Goal: Information Seeking & Learning: Find specific fact

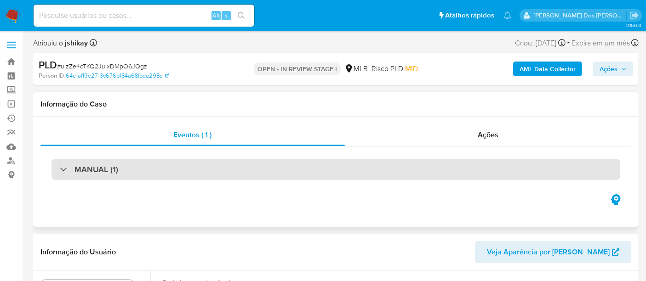
click at [211, 170] on div "MANUAL (1)" at bounding box center [335, 169] width 569 height 21
select select "10"
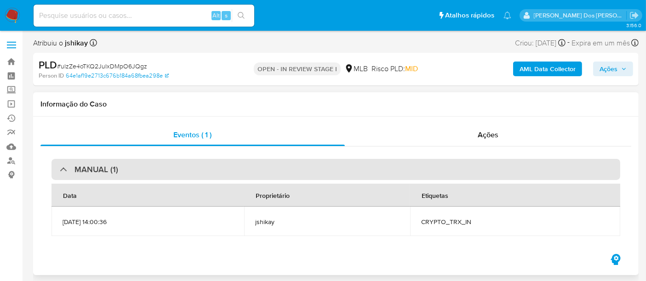
click at [211, 170] on div "MANUAL (1)" at bounding box center [335, 169] width 569 height 21
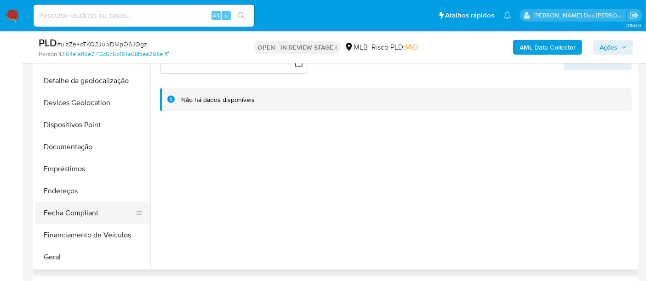
scroll to position [153, 0]
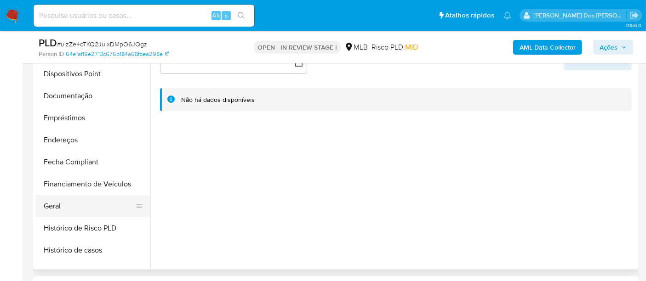
click at [57, 211] on button "Geral" at bounding box center [89, 206] width 108 height 22
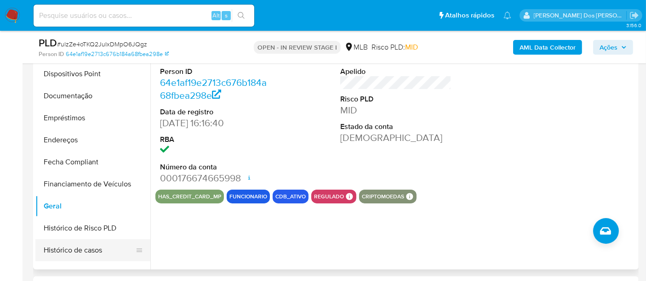
click at [80, 248] on button "Histórico de casos" at bounding box center [89, 251] width 108 height 22
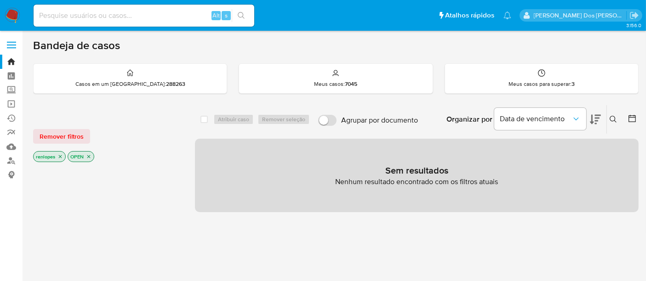
click at [140, 12] on input at bounding box center [144, 16] width 221 height 12
type input "simonelopes0610@gmail.com"
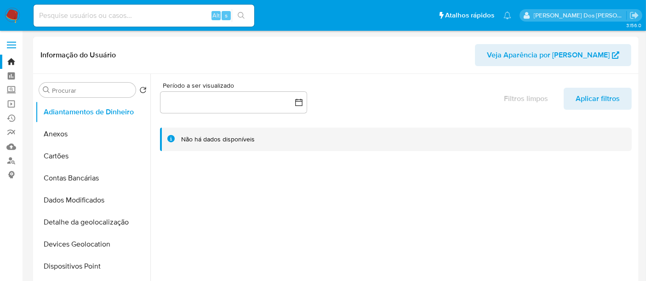
select select "10"
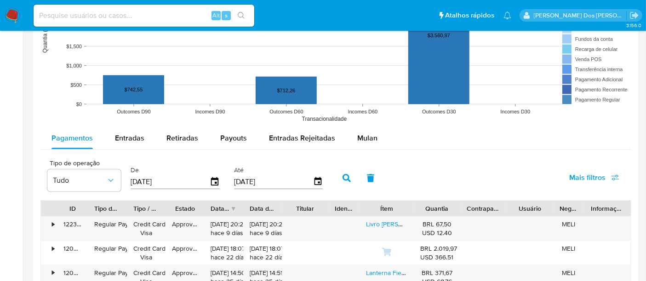
scroll to position [766, 0]
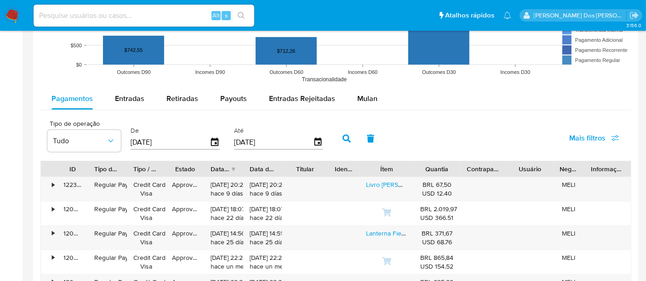
click at [164, 15] on input at bounding box center [144, 16] width 221 height 12
type input "renatolopesfilho1011@gmail.com"
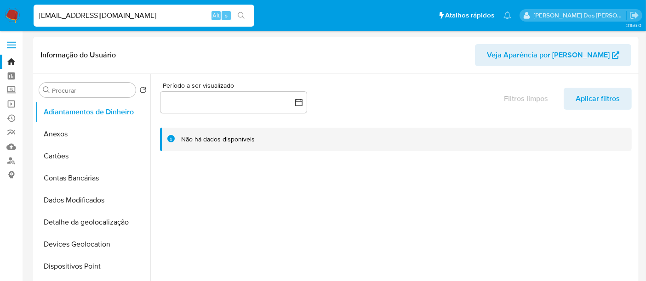
select select "10"
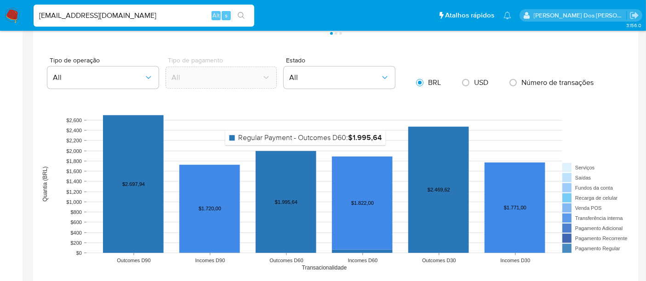
scroll to position [766, 0]
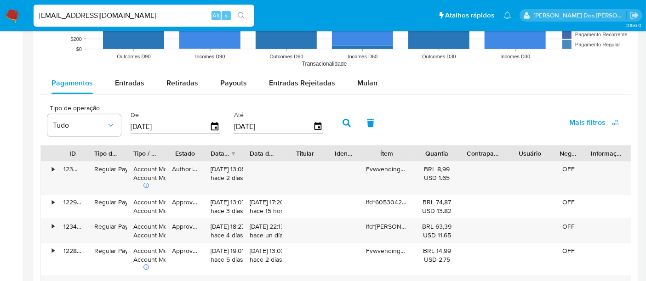
click at [180, 13] on input "renatolopesfilho1011@gmail.com" at bounding box center [144, 16] width 221 height 12
type input "msaluha@yahoo.com"
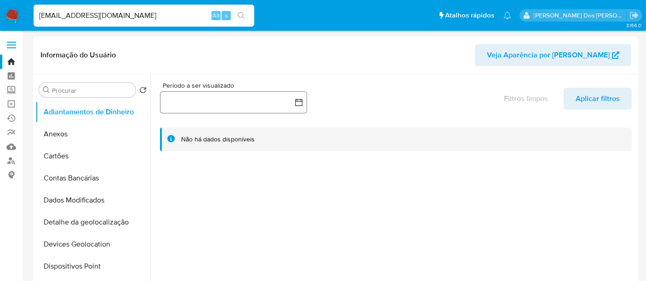
select select "10"
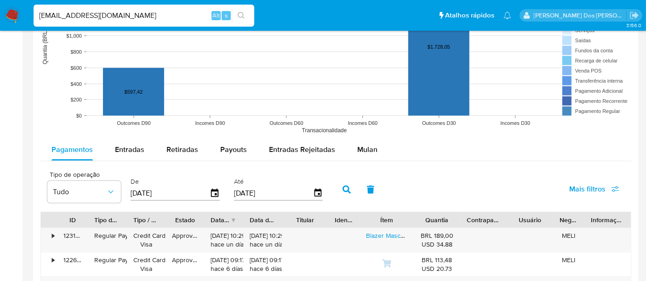
scroll to position [766, 0]
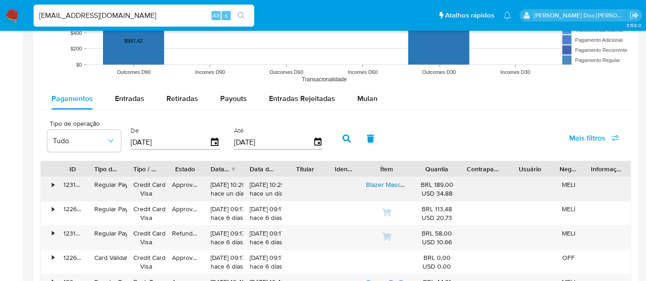
click at [377, 183] on link "Blazer Masculino Slim Fit, Roupas Masculinas, Esporte Fino" at bounding box center [450, 184] width 168 height 9
click at [137, 15] on input "msaluha@yahoo.com" at bounding box center [144, 16] width 221 height 12
click at [136, 15] on input "msaluha@yahoo.com" at bounding box center [144, 16] width 221 height 12
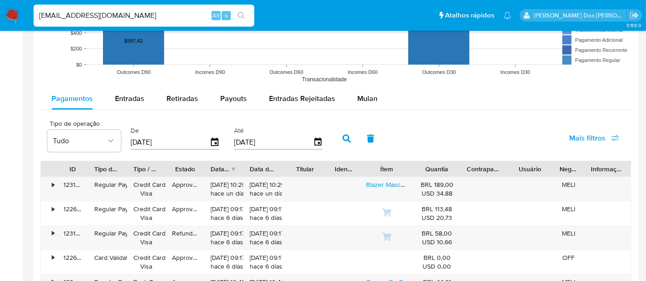
click at [136, 15] on input "msaluha@yahoo.com" at bounding box center [144, 16] width 221 height 12
paste input "3peqyYlkBX2oe4OkigHsjs4I"
type input "3peqyYlkBX2oe4OkigHsjs4I"
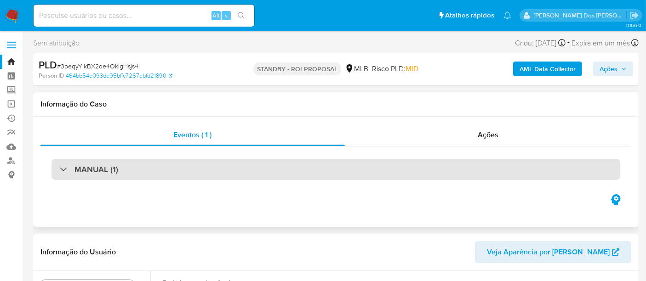
select select "10"
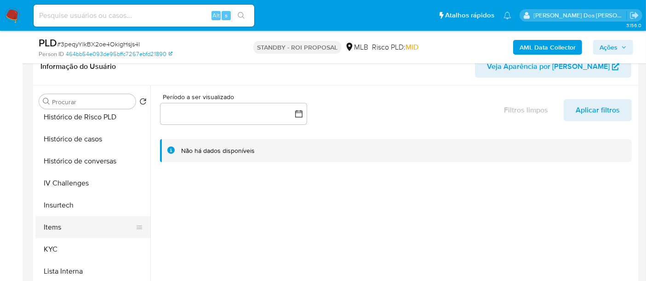
scroll to position [357, 0]
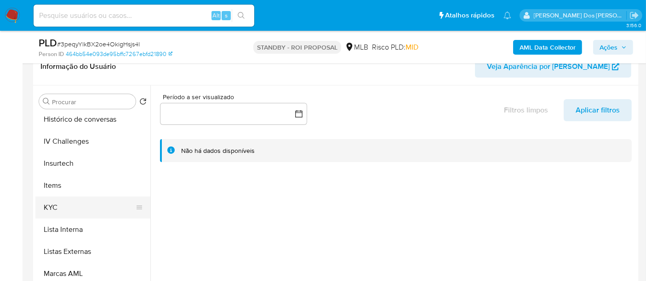
click at [54, 209] on button "KYC" at bounding box center [89, 208] width 108 height 22
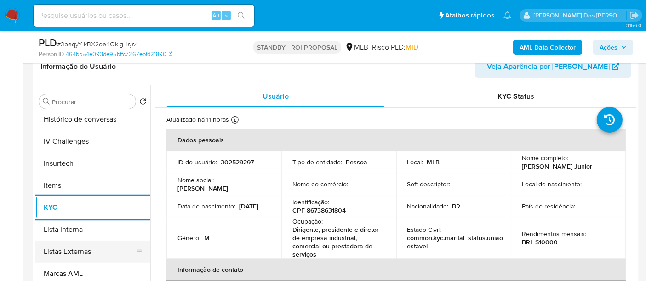
scroll to position [306, 0]
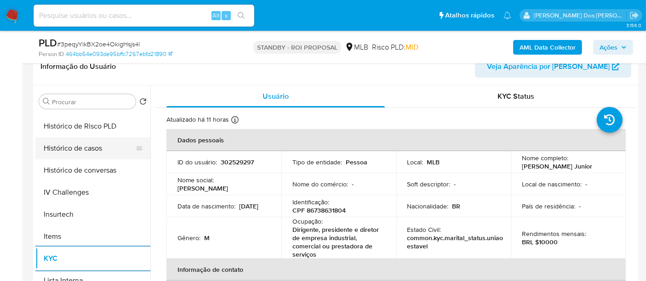
click at [72, 154] on button "Histórico de casos" at bounding box center [89, 148] width 108 height 22
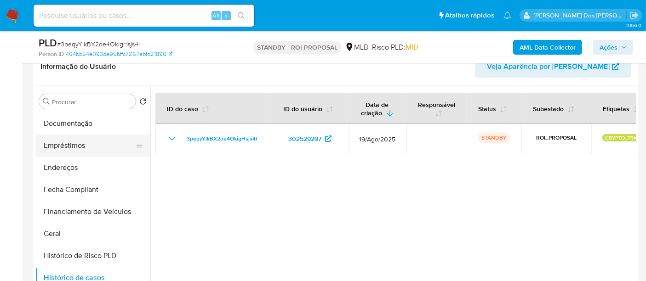
scroll to position [153, 0]
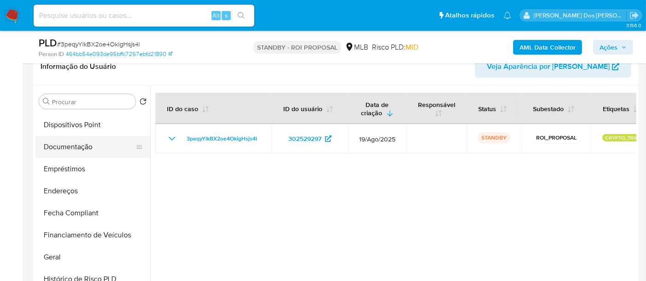
click at [68, 143] on button "Documentação" at bounding box center [89, 147] width 108 height 22
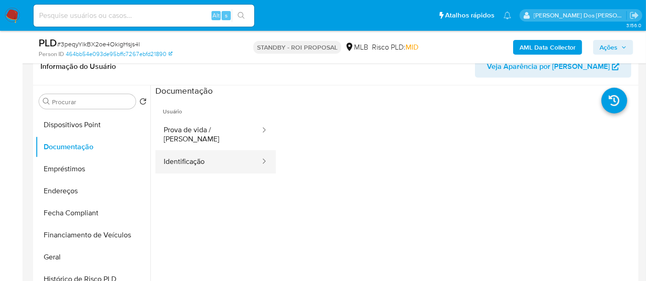
click at [206, 154] on button "Identificação" at bounding box center [208, 161] width 106 height 23
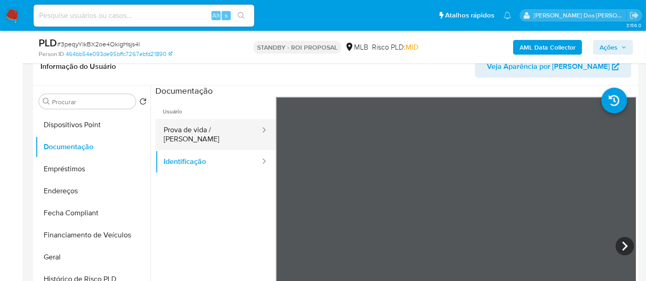
click at [211, 132] on button "Prova de vida / Selfie" at bounding box center [208, 134] width 106 height 31
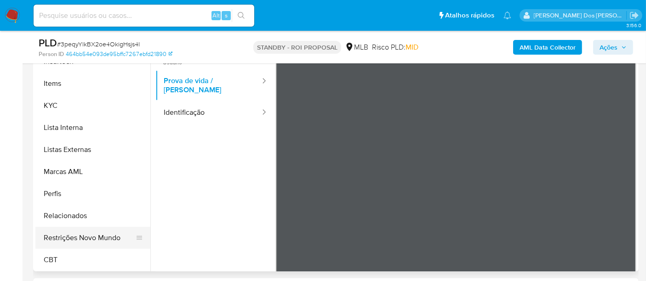
scroll to position [204, 0]
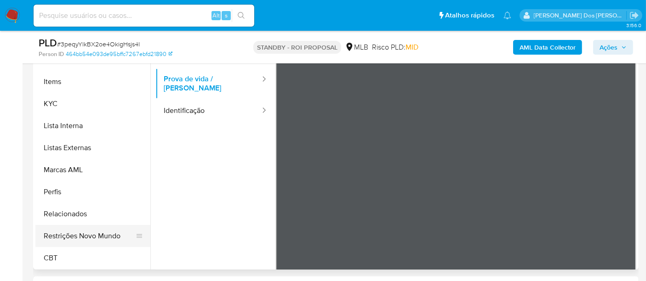
click at [87, 232] on button "Restrições Novo Mundo" at bounding box center [89, 236] width 108 height 22
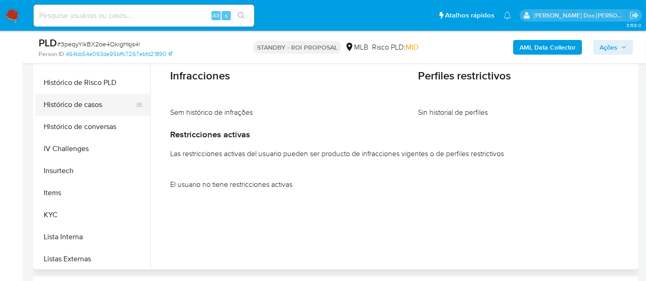
scroll to position [206, 0]
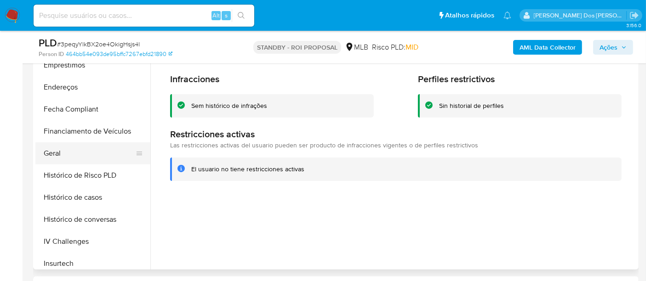
click at [56, 156] on button "Geral" at bounding box center [89, 154] width 108 height 22
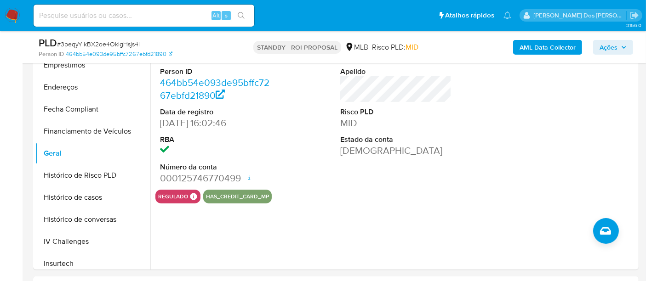
click at [140, 15] on input at bounding box center [144, 16] width 221 height 12
paste input "RpC8aQxhxthC3cEOfzVEVt4z"
type input "RpC8aQxhxthC3cEOfzVEVt4z"
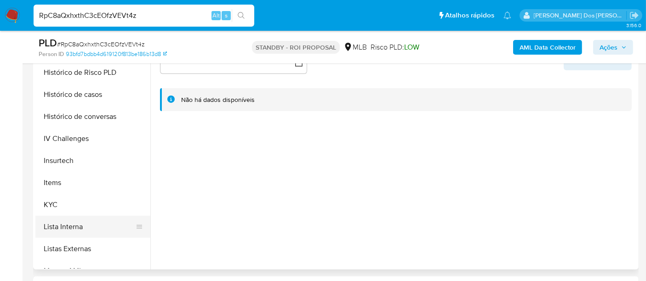
scroll to position [357, 0]
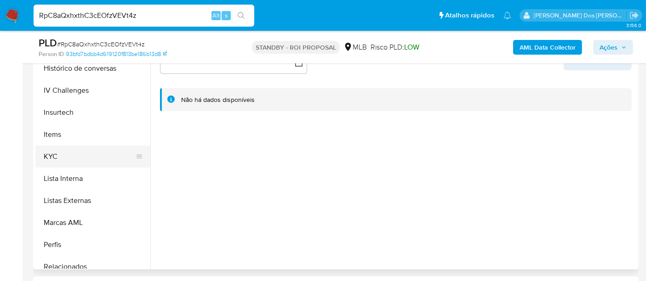
select select "10"
click at [49, 159] on button "KYC" at bounding box center [89, 157] width 108 height 22
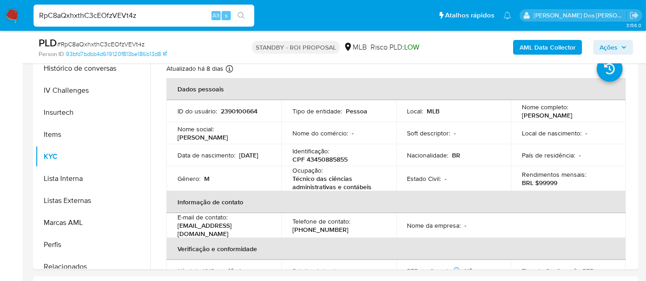
click at [151, 11] on input "RpC8aQxhxthC3cEOfzVEVt4z" at bounding box center [144, 16] width 221 height 12
paste input "sBpBr3WnTjBKDLo7aZyQDR7D"
type input "sBpBr3WnTjBKDLo7aZyQDR7D"
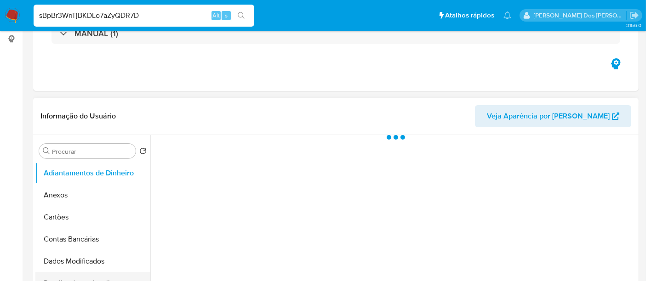
scroll to position [204, 0]
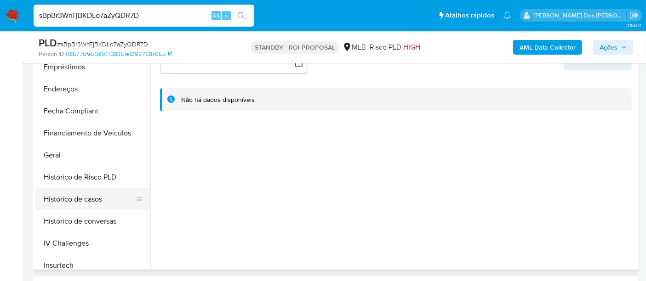
select select "10"
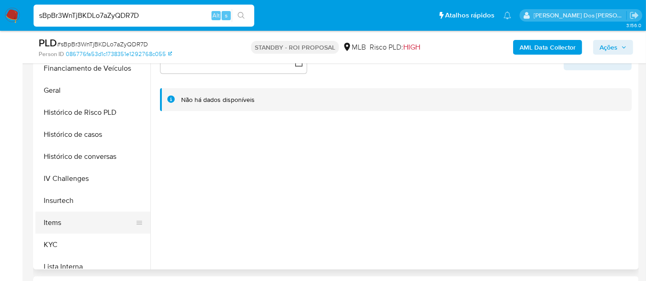
scroll to position [306, 0]
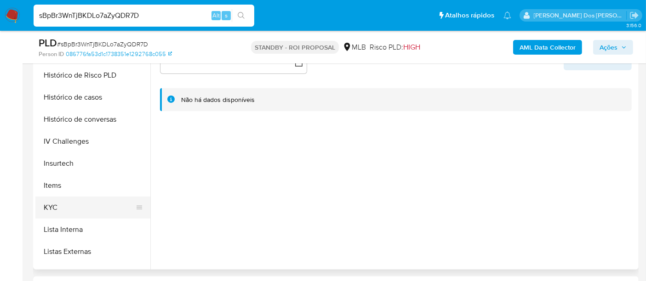
click at [55, 200] on button "KYC" at bounding box center [89, 208] width 108 height 22
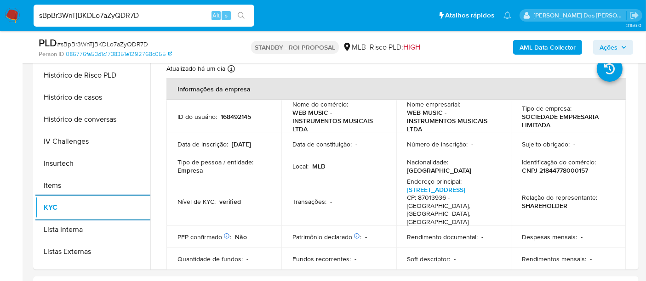
click at [95, 17] on input "sBpBr3WnTjBKDLo7aZyQDR7D" at bounding box center [144, 16] width 221 height 12
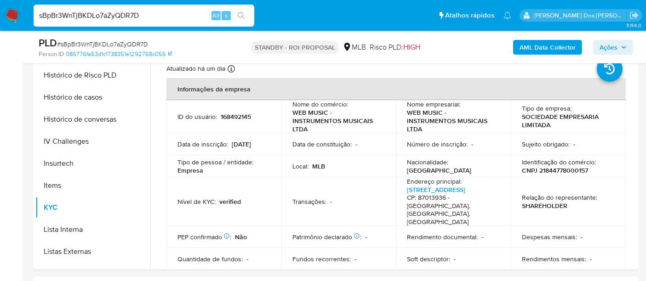
click at [95, 17] on input "sBpBr3WnTjBKDLo7aZyQDR7D" at bounding box center [144, 16] width 221 height 12
paste input "3peqyYlkBX2oe4OkigHsjs4I"
type input "3peqyYlkBX2oe4OkigHsjs4I"
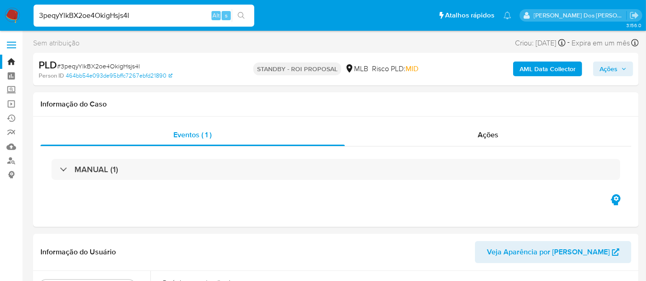
select select "10"
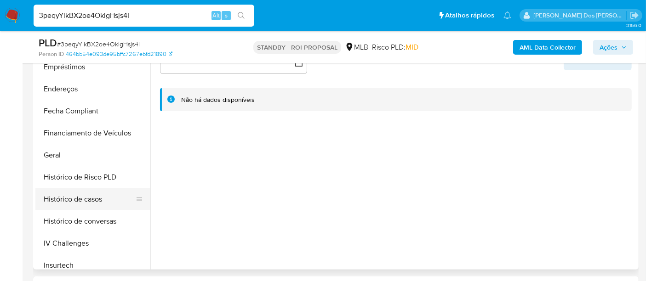
scroll to position [255, 0]
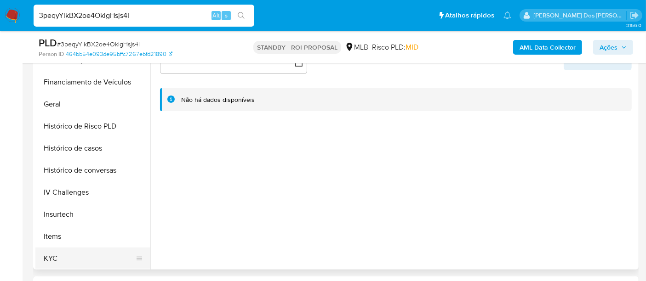
drag, startPoint x: 55, startPoint y: 257, endPoint x: 55, endPoint y: 249, distance: 7.4
click at [56, 257] on button "KYC" at bounding box center [89, 259] width 108 height 22
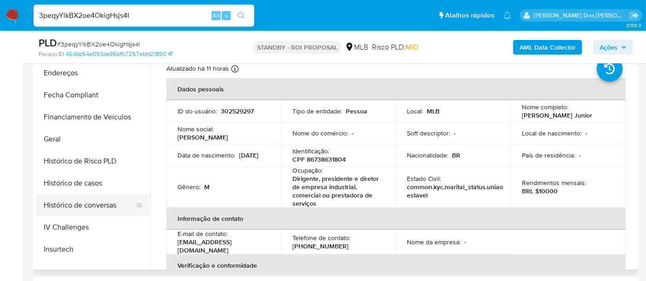
scroll to position [204, 0]
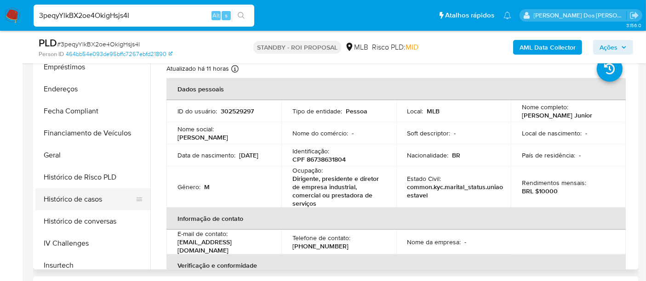
click at [93, 203] on button "Histórico de casos" at bounding box center [89, 199] width 108 height 22
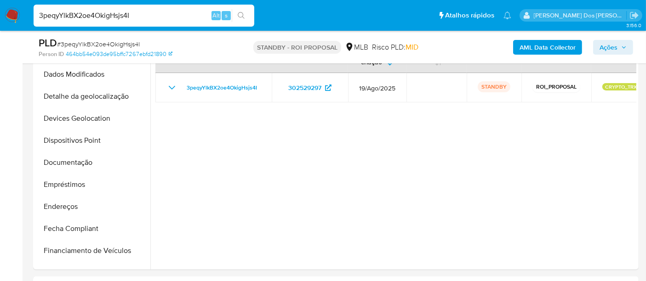
scroll to position [51, 0]
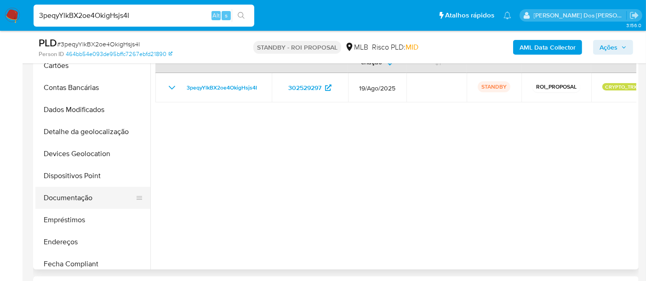
click at [59, 201] on button "Documentação" at bounding box center [89, 198] width 108 height 22
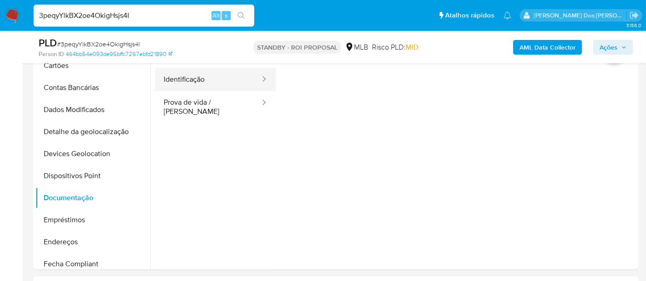
click at [195, 81] on button "Identificação" at bounding box center [208, 79] width 106 height 23
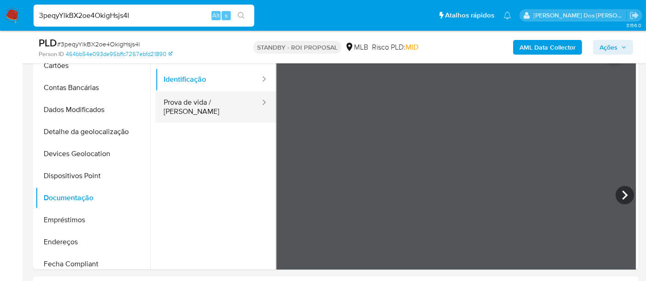
click at [215, 105] on button "Prova de vida / Selfie" at bounding box center [208, 106] width 106 height 31
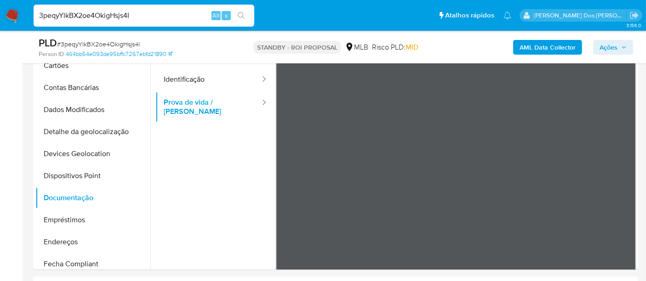
click at [159, 22] on div "3peqyYlkBX2oe4OkigHsjs4I Alt s" at bounding box center [144, 16] width 221 height 22
click at [158, 17] on input "3peqyYlkBX2oe4OkigHsjs4I" at bounding box center [144, 16] width 221 height 12
paste input "nSDKY3BHxdO4Pl5I0dStEujY"
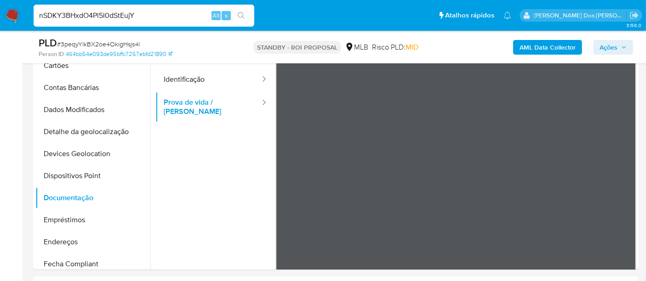
type input "nSDKY3BHxdO4Pl5I0dStEujY"
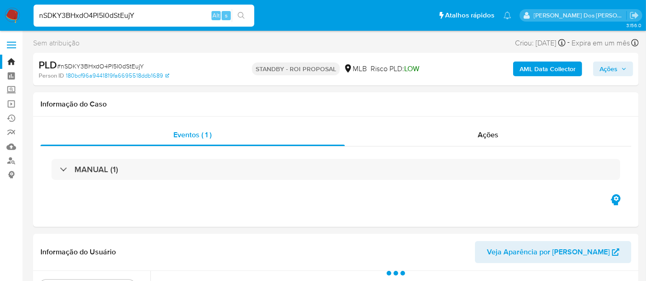
select select "10"
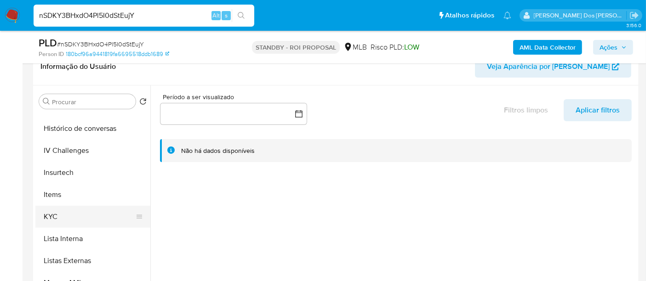
scroll to position [357, 0]
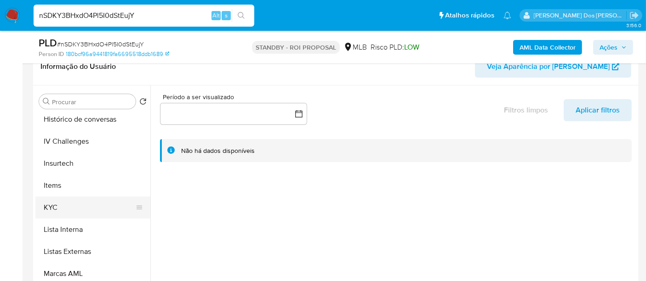
click at [56, 206] on button "KYC" at bounding box center [89, 208] width 108 height 22
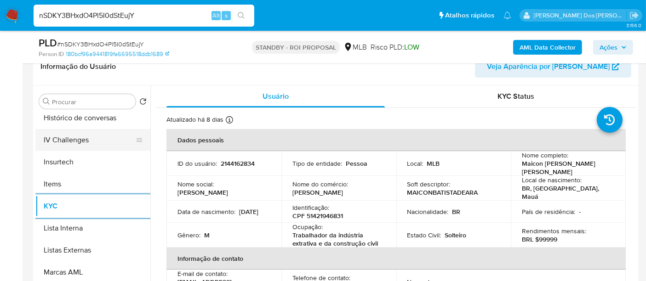
scroll to position [308, 0]
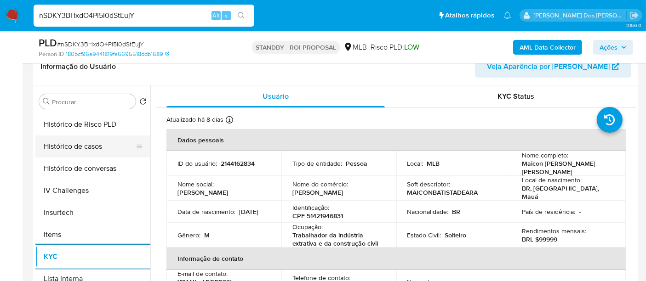
click at [88, 151] on button "Histórico de casos" at bounding box center [89, 147] width 108 height 22
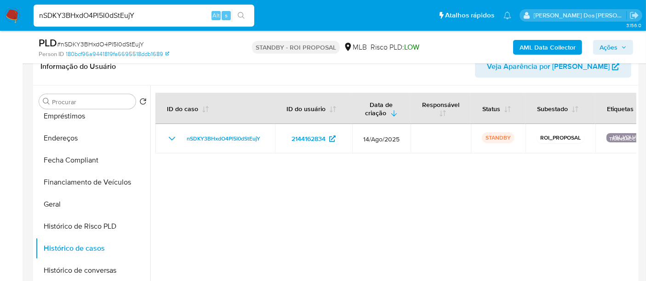
scroll to position [155, 0]
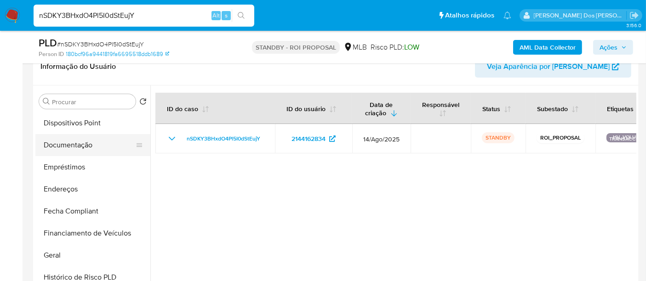
click at [68, 149] on button "Documentação" at bounding box center [89, 145] width 108 height 22
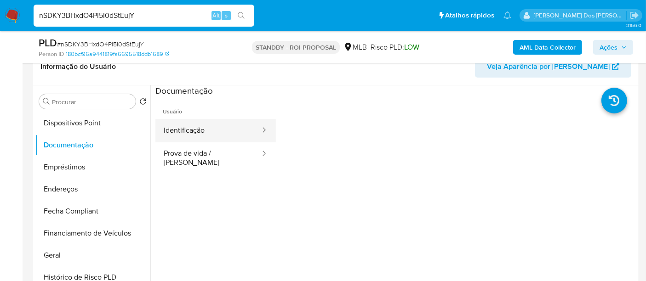
click at [189, 123] on button "Identificação" at bounding box center [208, 130] width 106 height 23
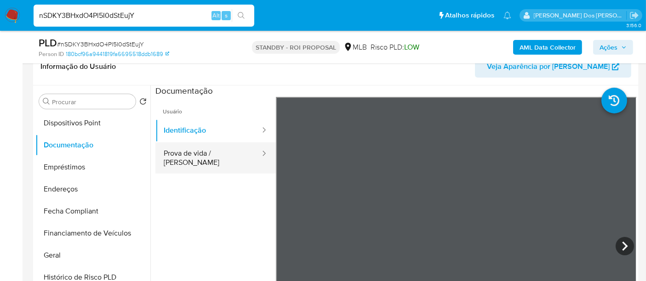
click at [206, 153] on button "Prova de vida / Selfie" at bounding box center [208, 158] width 106 height 31
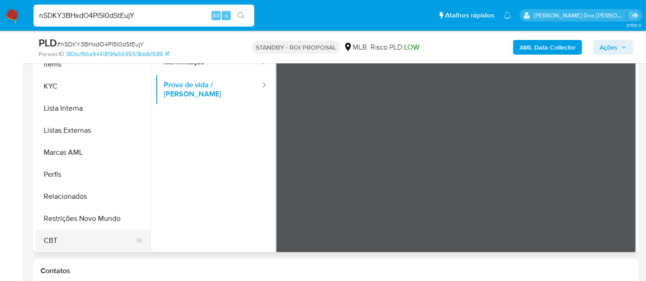
scroll to position [255, 0]
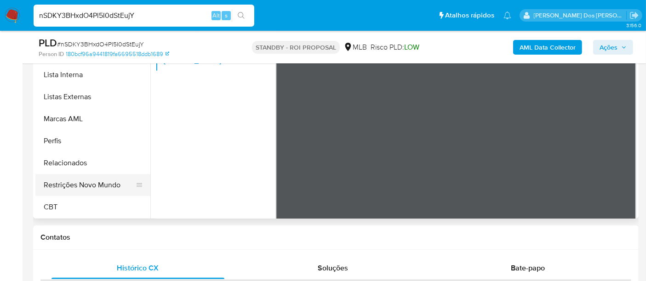
click at [102, 185] on button "Restrições Novo Mundo" at bounding box center [89, 185] width 108 height 22
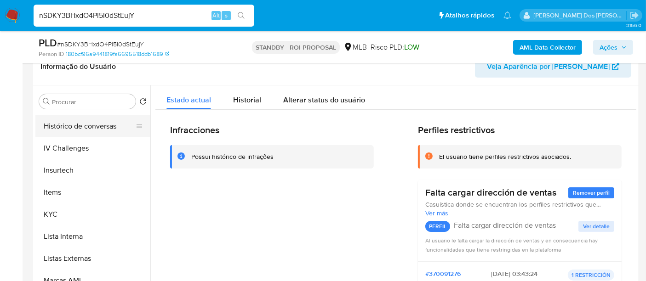
scroll to position [257, 0]
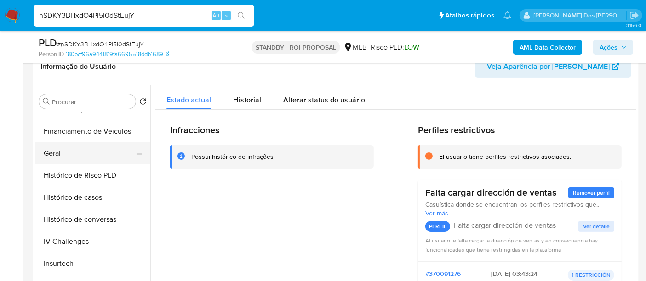
click at [57, 155] on button "Geral" at bounding box center [89, 154] width 108 height 22
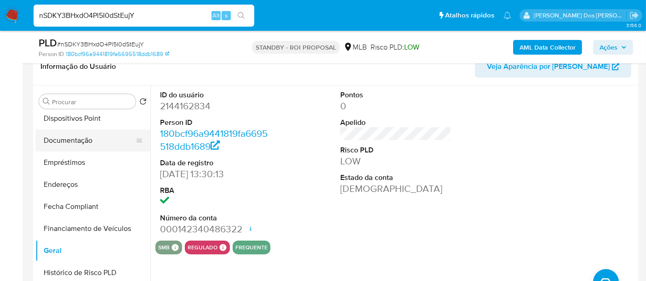
scroll to position [103, 0]
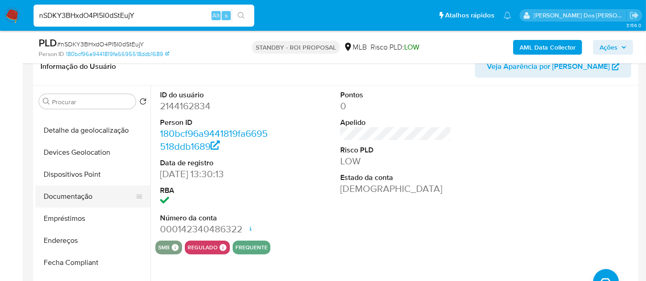
click at [77, 195] on button "Documentação" at bounding box center [89, 197] width 108 height 22
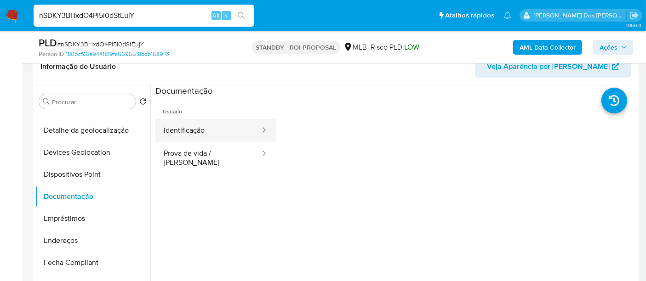
click at [195, 134] on button "Identificação" at bounding box center [208, 130] width 106 height 23
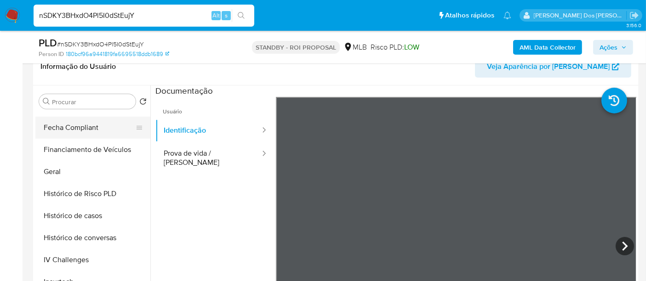
scroll to position [155, 0]
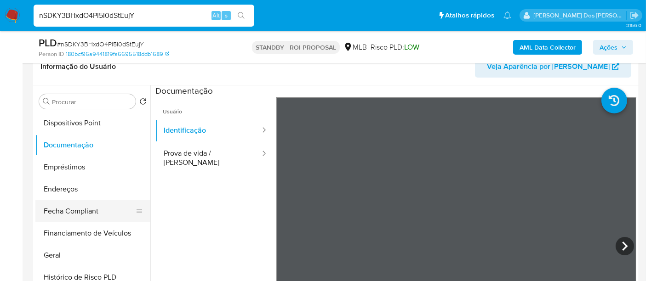
drag, startPoint x: 50, startPoint y: 255, endPoint x: 109, endPoint y: 219, distance: 69.3
click at [51, 255] on button "Geral" at bounding box center [92, 256] width 115 height 22
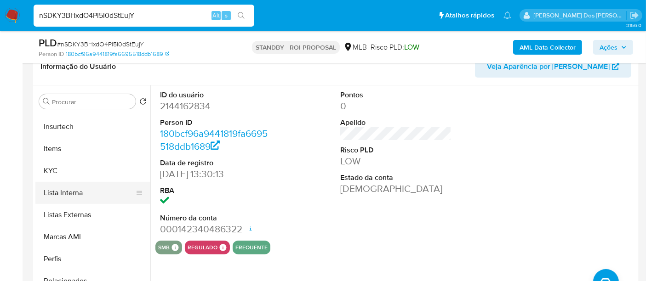
scroll to position [410, 0]
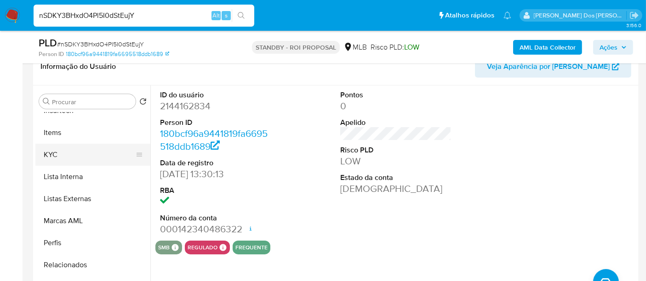
click at [52, 153] on button "KYC" at bounding box center [89, 155] width 108 height 22
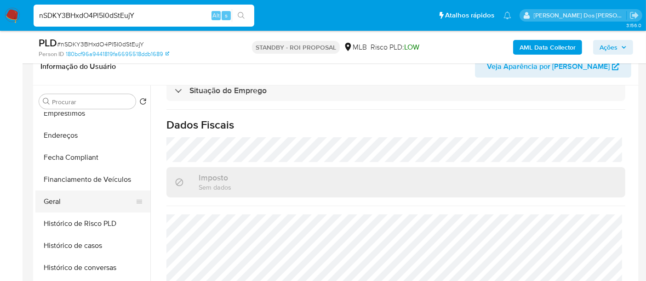
scroll to position [206, 0]
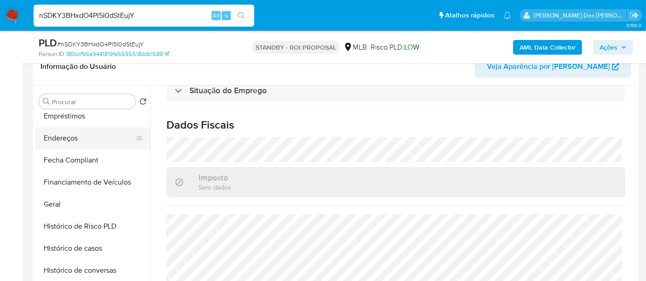
click at [66, 136] on button "Endereços" at bounding box center [89, 138] width 108 height 22
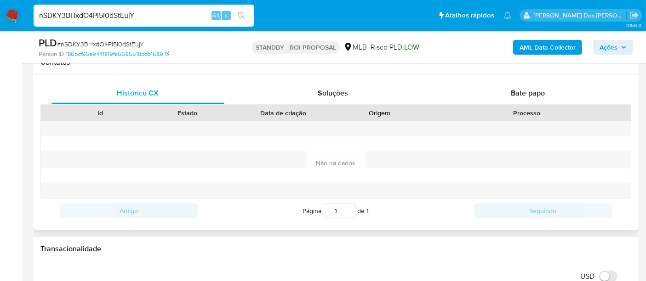
scroll to position [408, 0]
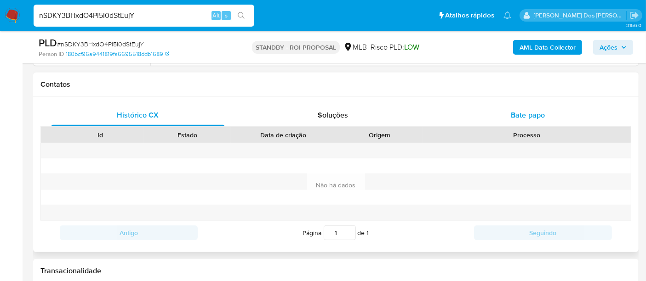
click at [526, 117] on span "Bate-papo" at bounding box center [528, 115] width 34 height 11
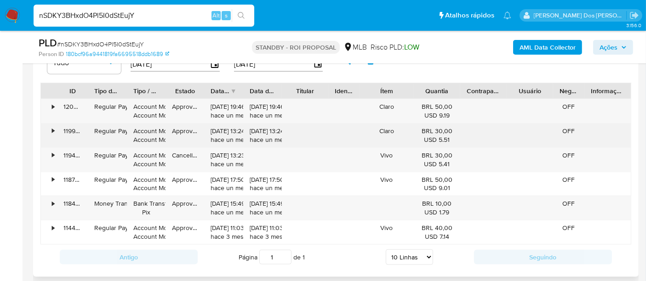
scroll to position [1007, 0]
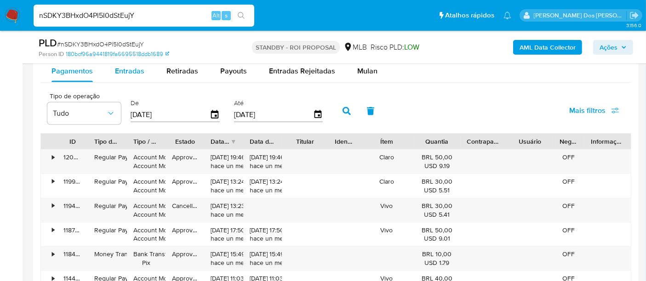
click at [128, 69] on span "Entradas" at bounding box center [129, 71] width 29 height 11
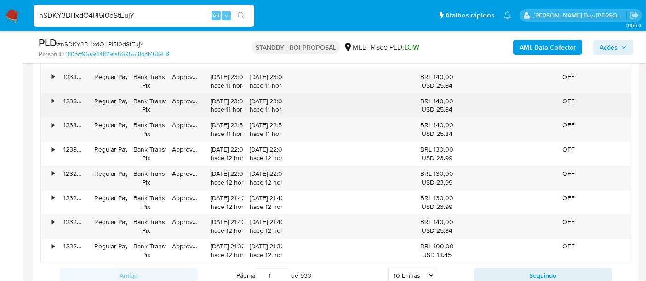
scroll to position [1211, 0]
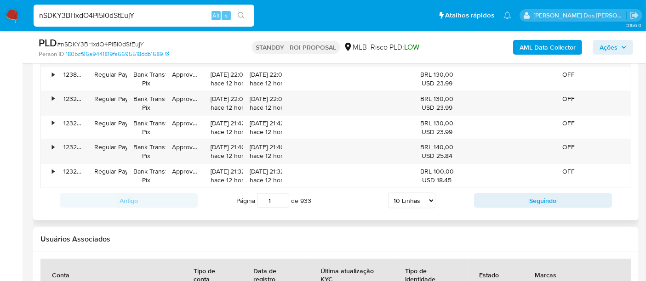
click at [422, 199] on select "5 Linhas 10 Linhas 20 Linhas 25 Linhas 50 Linhas 100 Linhas" at bounding box center [411, 201] width 47 height 16
select select "100"
click at [388, 193] on select "5 Linhas 10 Linhas 20 Linhas 25 Linhas 50 Linhas 100 Linhas" at bounding box center [411, 201] width 47 height 16
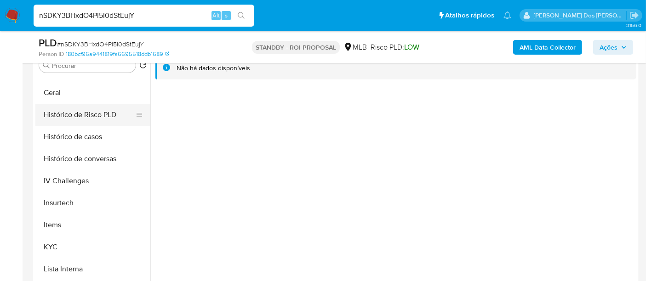
scroll to position [359, 0]
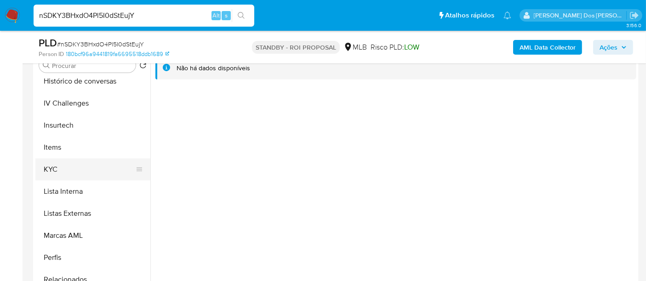
click at [61, 167] on button "KYC" at bounding box center [89, 170] width 108 height 22
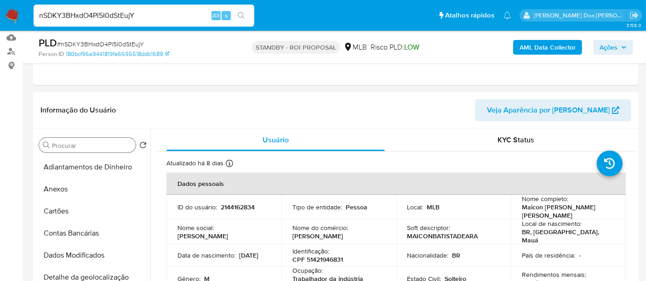
scroll to position [36, 0]
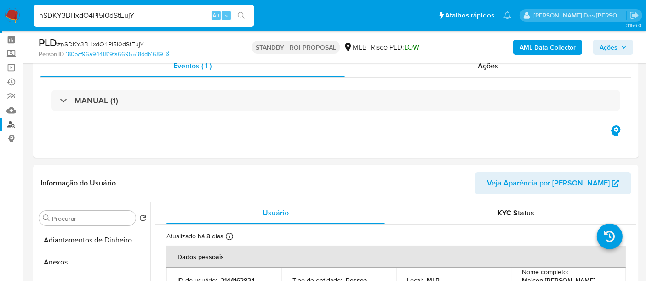
drag, startPoint x: 11, startPoint y: 127, endPoint x: 19, endPoint y: 124, distance: 9.3
click at [11, 127] on link "Localizador de pessoas" at bounding box center [54, 125] width 109 height 14
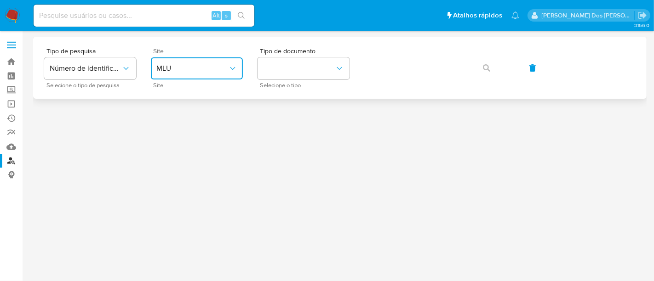
click at [171, 59] on button "MLU" at bounding box center [197, 68] width 92 height 22
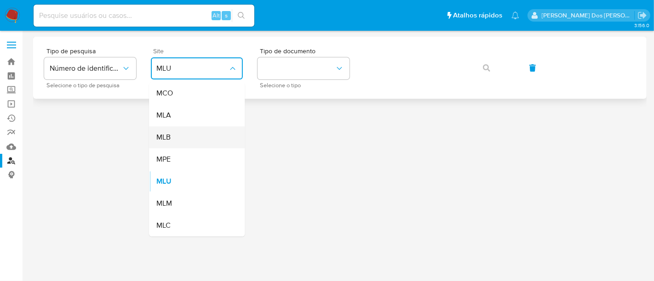
click at [192, 137] on div "MLB" at bounding box center [193, 137] width 75 height 22
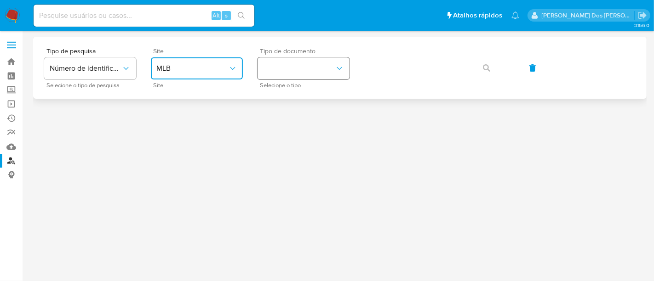
click at [316, 61] on button "identificationType" at bounding box center [303, 68] width 92 height 22
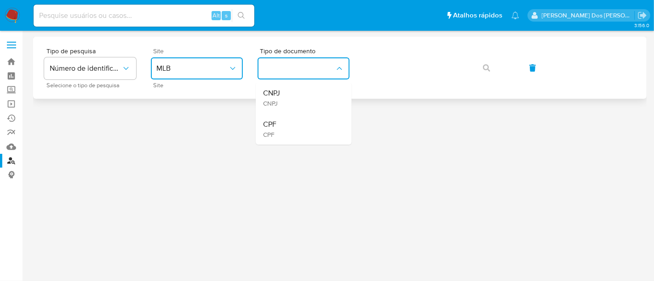
drag, startPoint x: 288, startPoint y: 96, endPoint x: 368, endPoint y: 81, distance: 80.8
click at [289, 95] on div "CNPJ CNPJ" at bounding box center [300, 97] width 75 height 31
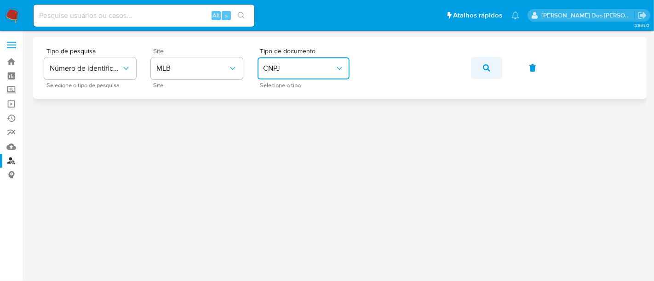
click at [488, 66] on icon "button" at bounding box center [486, 67] width 7 height 7
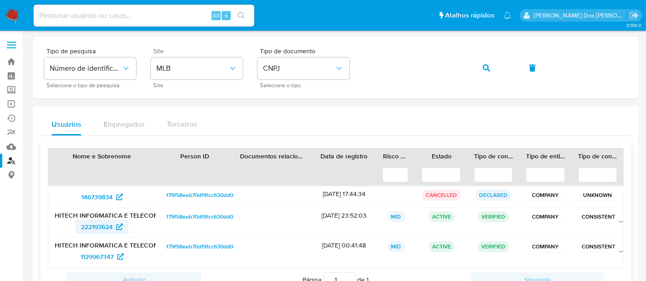
click at [101, 226] on span "222193624" at bounding box center [97, 227] width 32 height 15
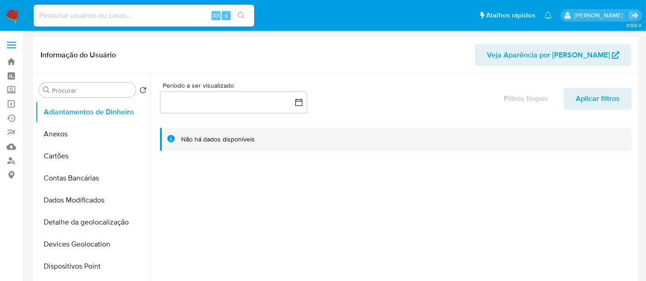
select select "10"
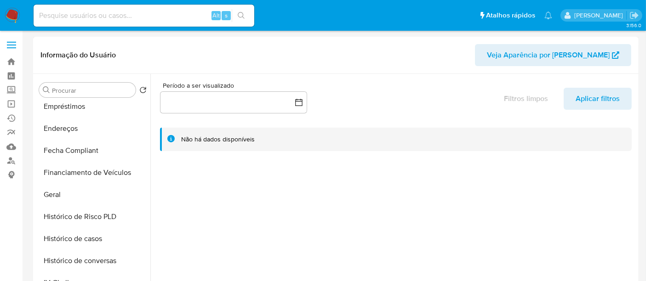
scroll to position [306, 0]
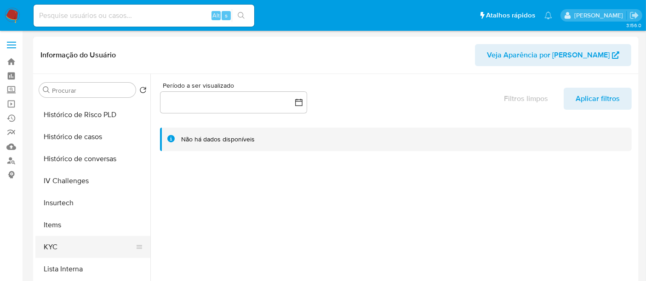
click at [57, 245] on button "KYC" at bounding box center [89, 247] width 108 height 22
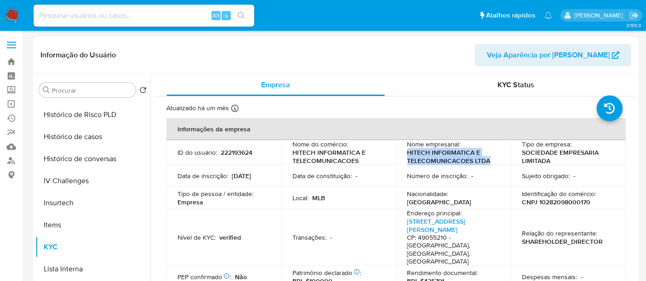
drag, startPoint x: 492, startPoint y: 161, endPoint x: 406, endPoint y: 155, distance: 85.7
click at [407, 155] on p "HITECH INFORMATICA E TELECOMUNICACOES LTDA" at bounding box center [451, 157] width 89 height 17
copy p "HITECH INFORMATICA E TELECOMUNICACOES LTDA"
